Goal: Task Accomplishment & Management: Use online tool/utility

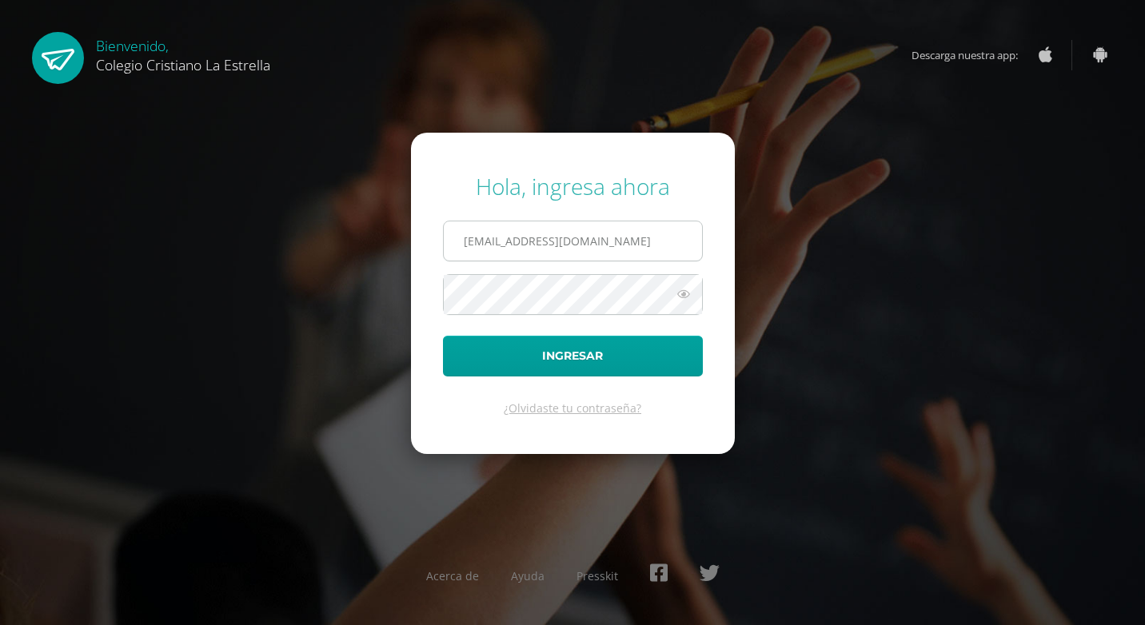
click at [623, 253] on input "[EMAIL_ADDRESS][DOMAIN_NAME]" at bounding box center [573, 240] width 258 height 39
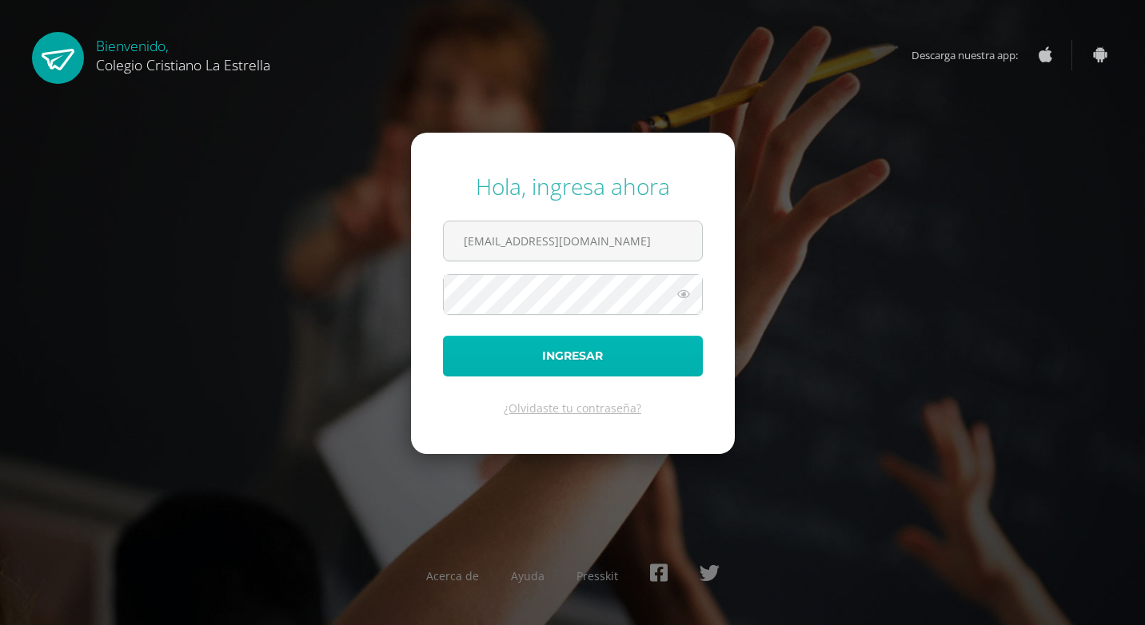
click at [651, 361] on button "Ingresar" at bounding box center [573, 356] width 260 height 41
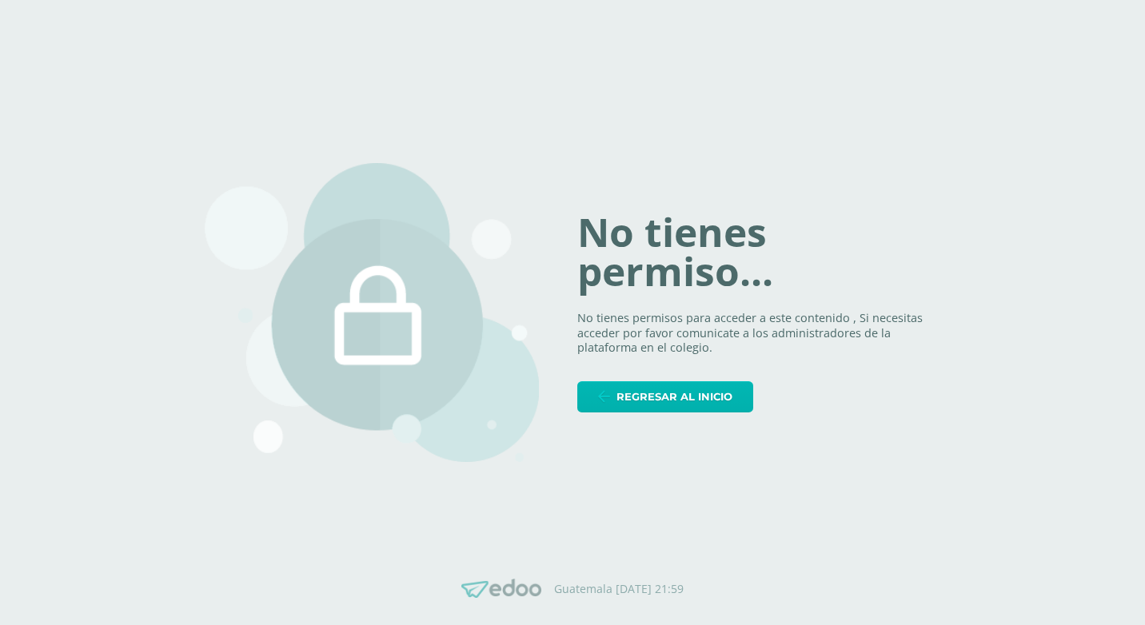
click at [737, 392] on link "Regresar al inicio" at bounding box center [665, 396] width 176 height 31
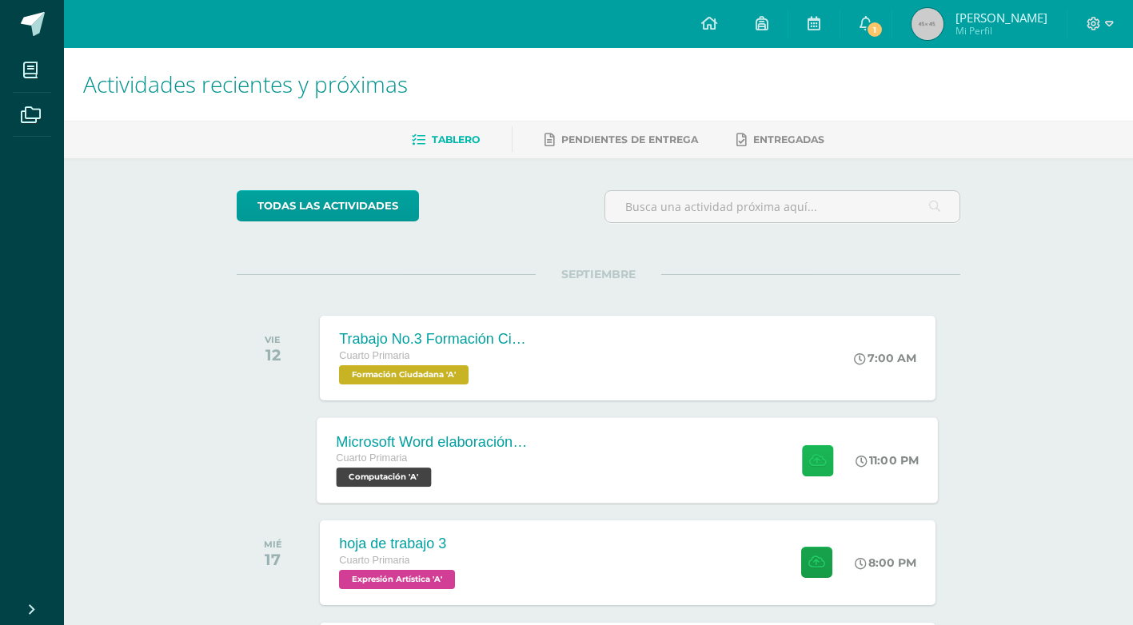
click at [812, 457] on icon at bounding box center [817, 460] width 17 height 14
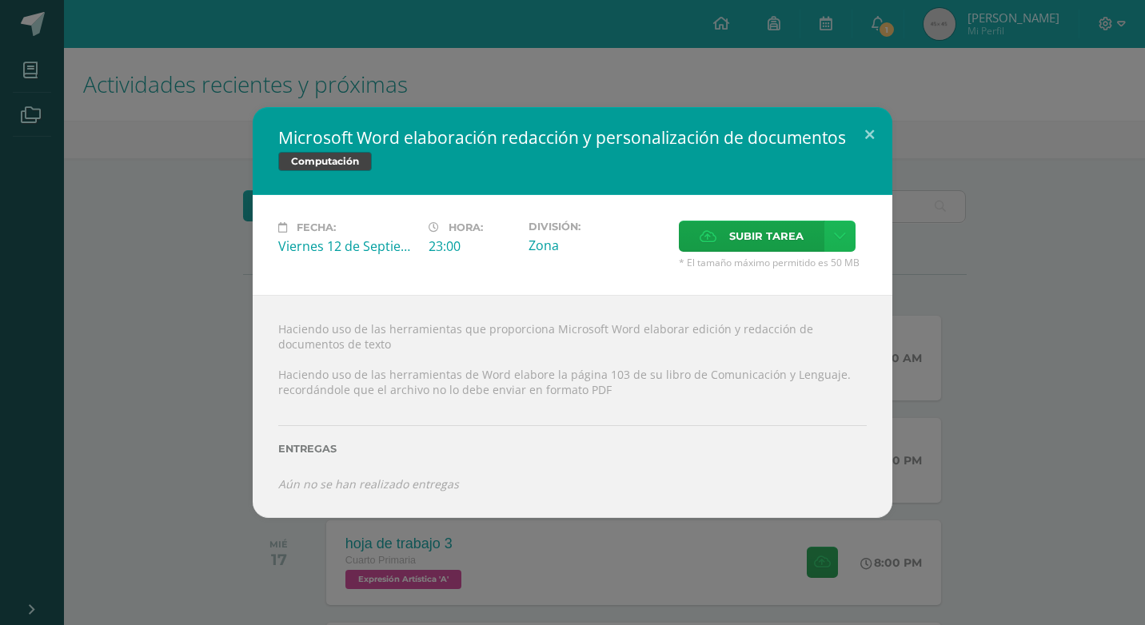
click at [826, 234] on link at bounding box center [839, 236] width 31 height 31
click at [780, 244] on span "Subir tarea" at bounding box center [766, 236] width 74 height 30
click at [0, 0] on input "Subir tarea" at bounding box center [0, 0] width 0 height 0
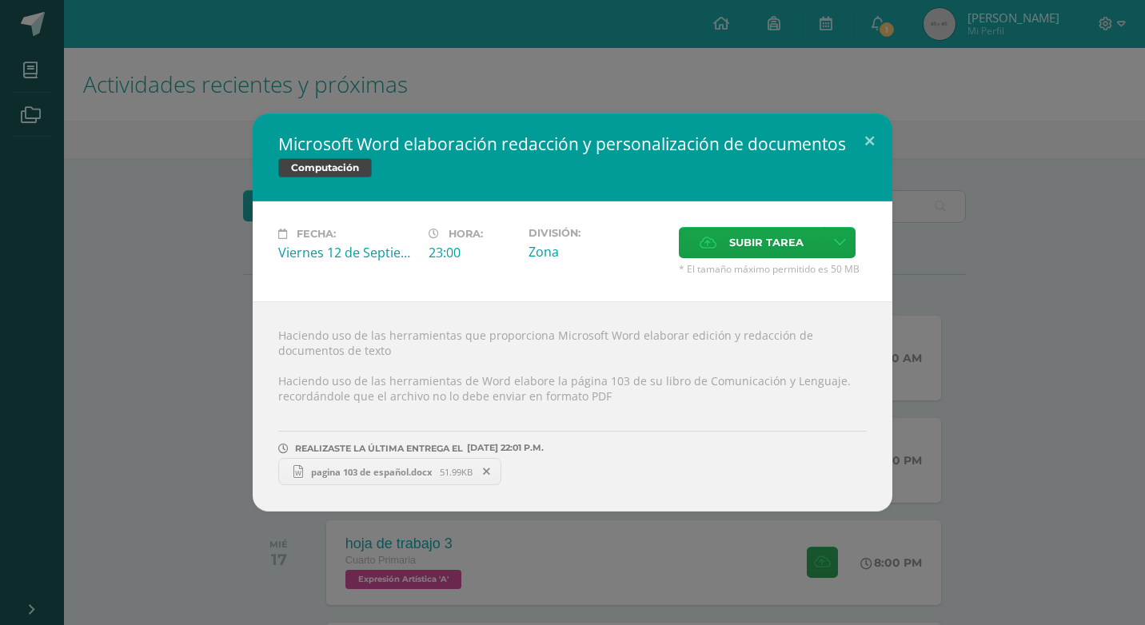
click at [376, 470] on span "pagina 103 de español.docx" at bounding box center [371, 472] width 137 height 12
